Goal: Information Seeking & Learning: Learn about a topic

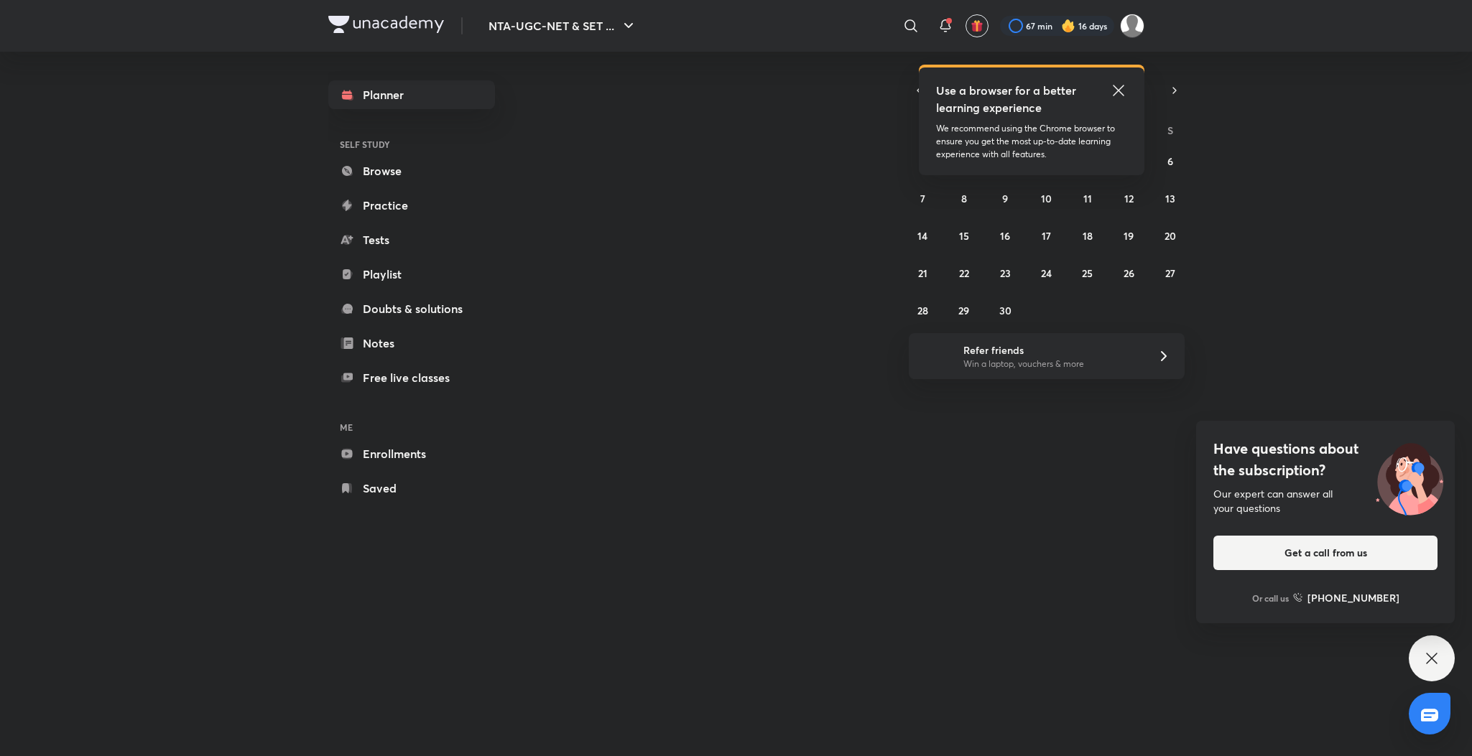
click at [1116, 89] on icon at bounding box center [1118, 90] width 11 height 11
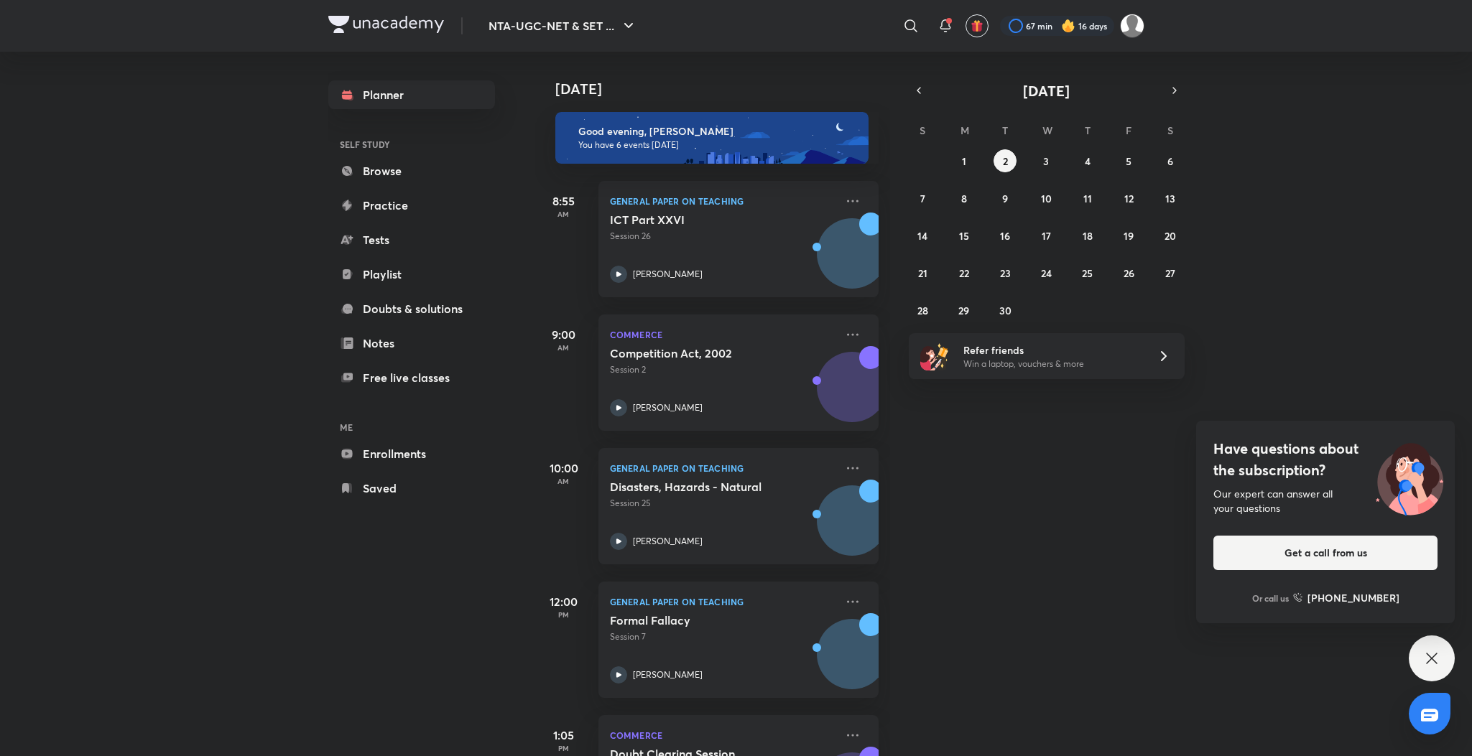
click at [1431, 662] on icon at bounding box center [1431, 658] width 17 height 17
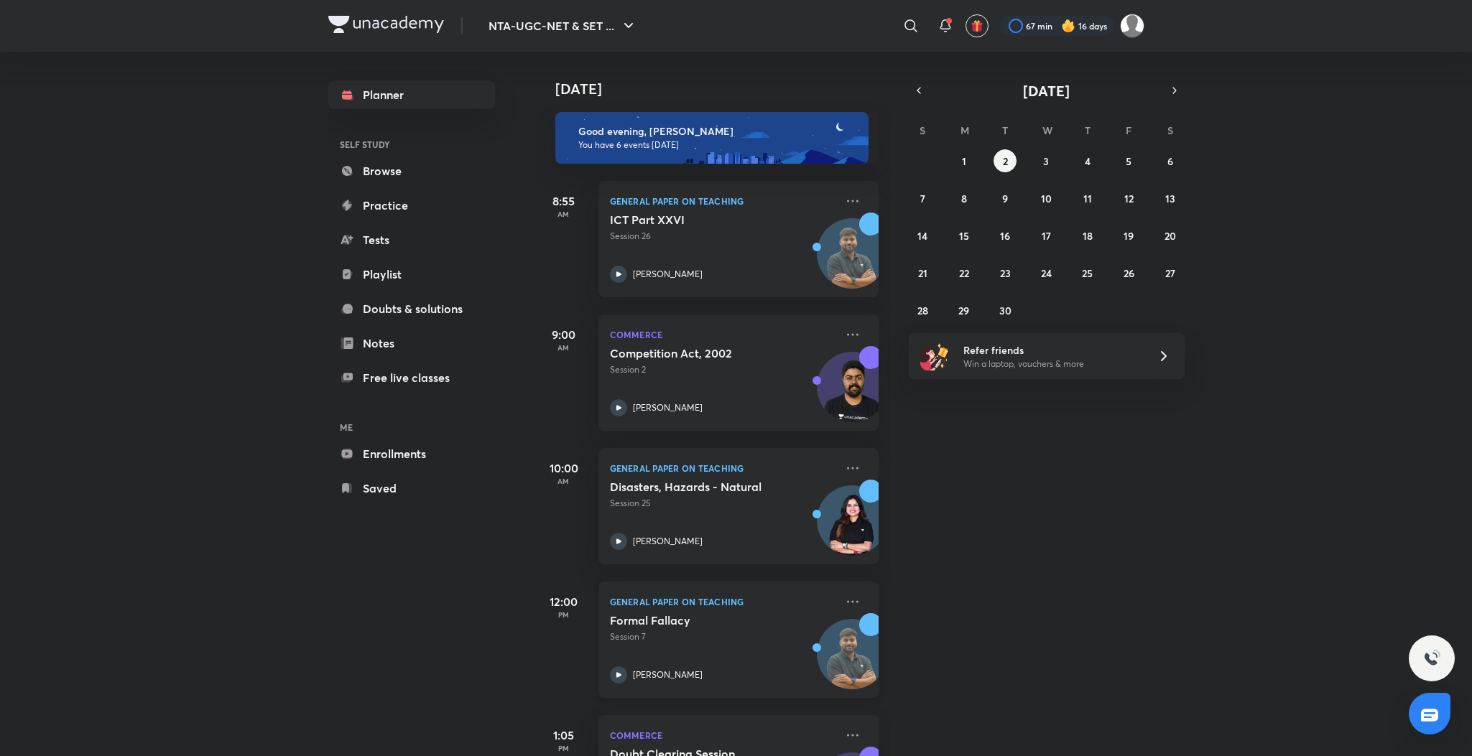
click at [625, 659] on div "Formal Fallacy Session 7 [PERSON_NAME]" at bounding box center [723, 648] width 226 height 70
